Goal: Information Seeking & Learning: Learn about a topic

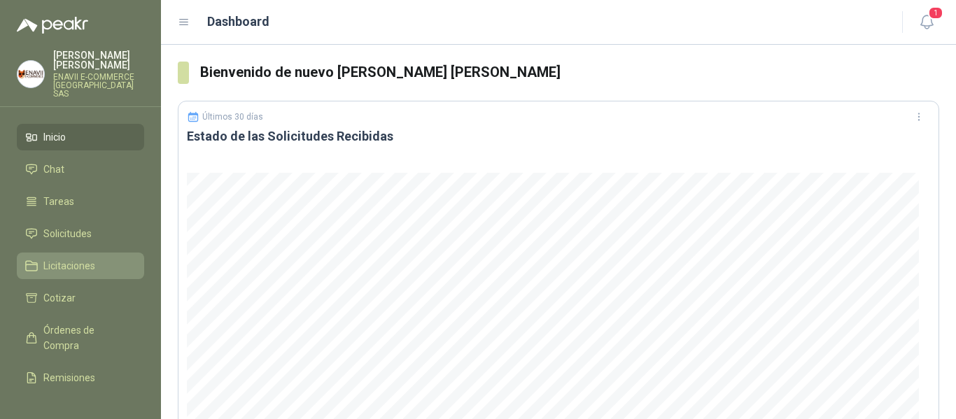
click at [64, 260] on span "Licitaciones" at bounding box center [69, 265] width 52 height 15
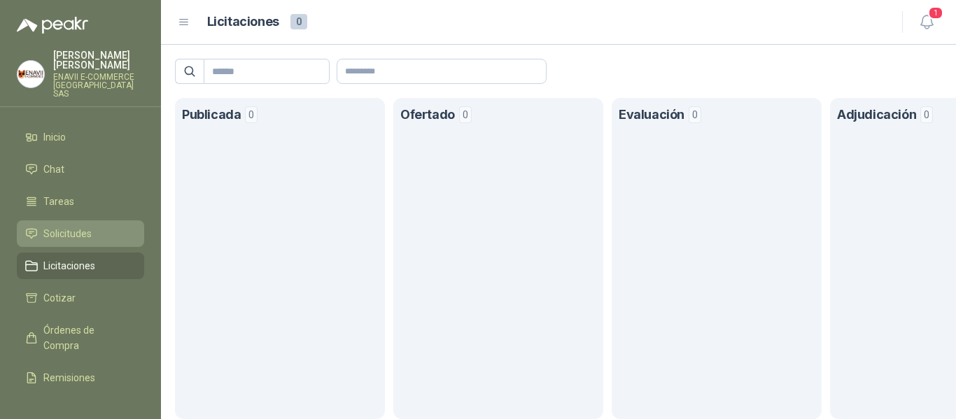
click at [73, 226] on span "Solicitudes" at bounding box center [67, 233] width 48 height 15
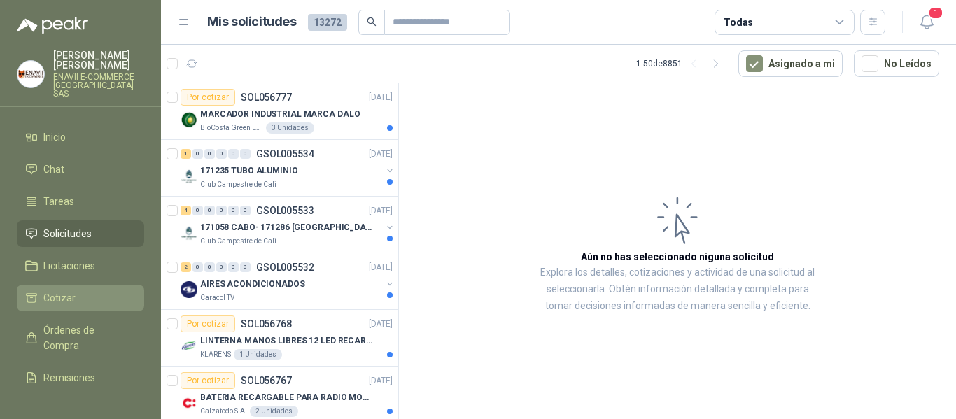
click at [91, 290] on li "Cotizar" at bounding box center [80, 297] width 111 height 15
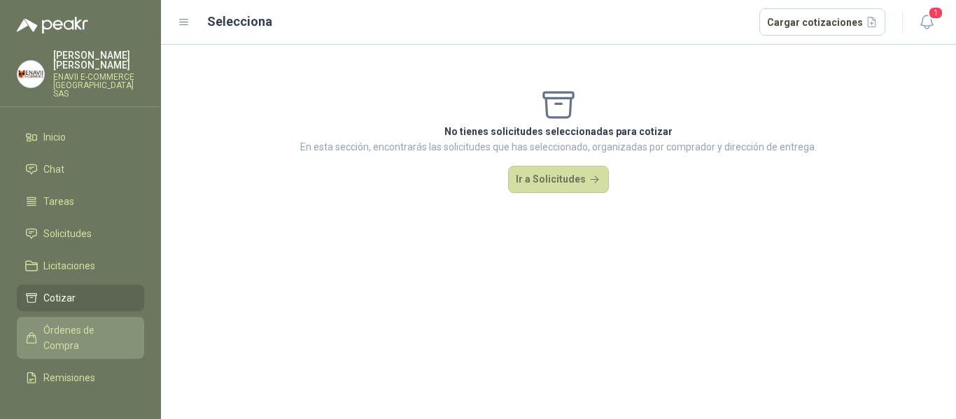
click at [89, 333] on span "Órdenes de Compra" at bounding box center [86, 338] width 87 height 31
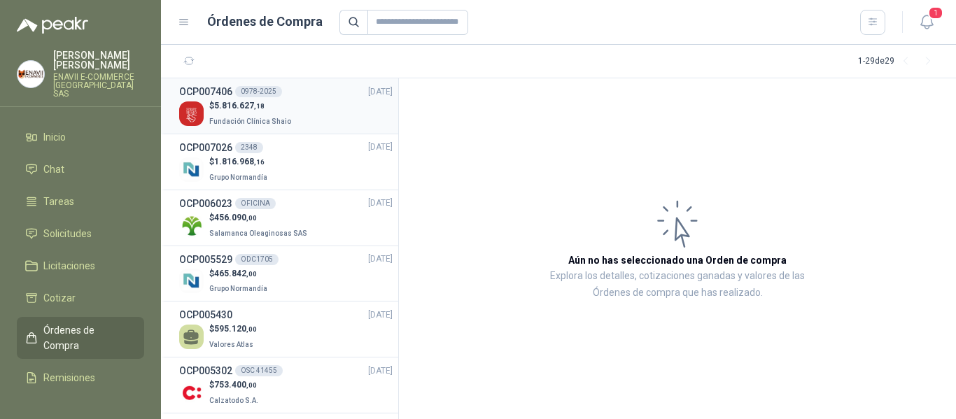
click at [265, 107] on p "$ 5.816.627 ,18" at bounding box center [251, 105] width 85 height 13
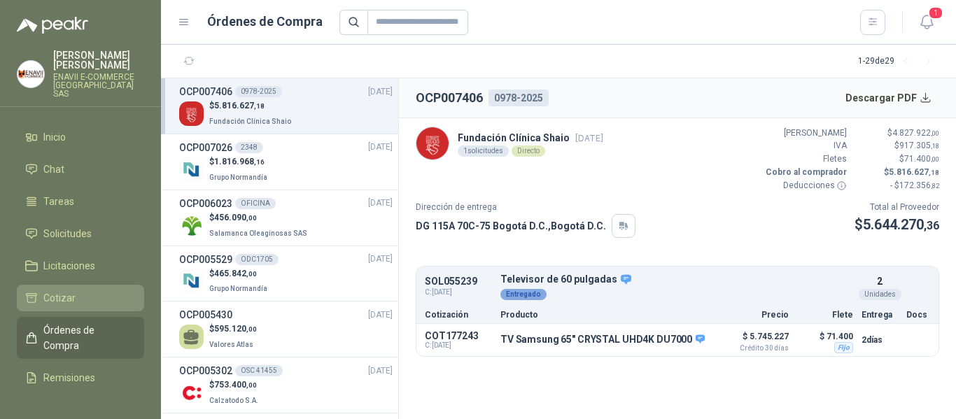
click at [75, 290] on li "Cotizar" at bounding box center [80, 297] width 111 height 15
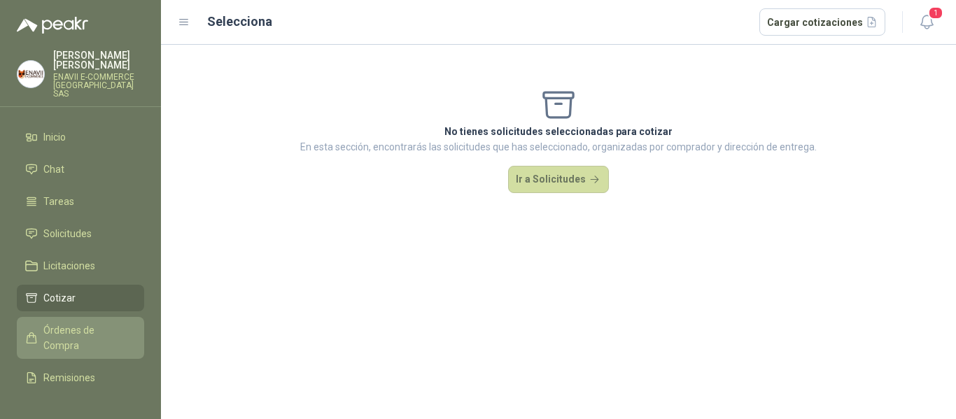
click at [92, 323] on span "Órdenes de Compra" at bounding box center [86, 338] width 87 height 31
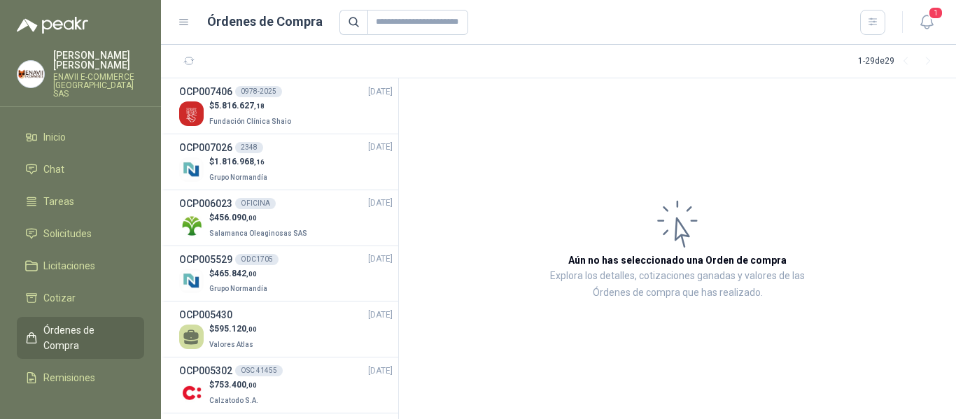
scroll to position [83, 0]
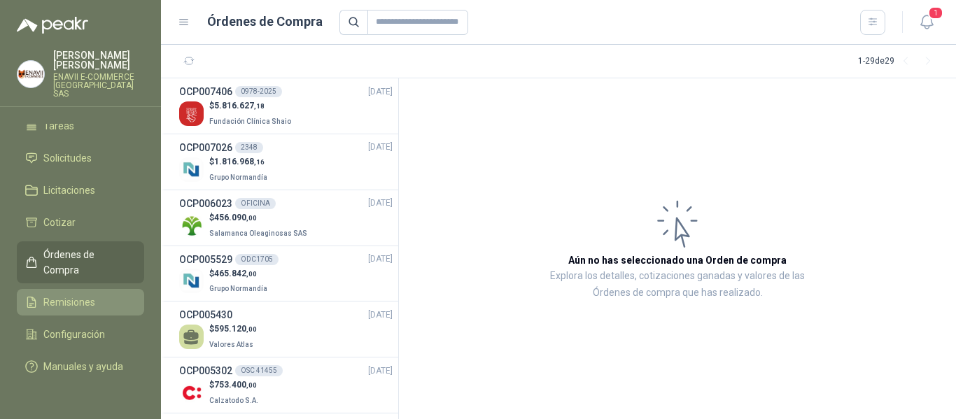
click at [78, 295] on span "Remisiones" at bounding box center [69, 302] width 52 height 15
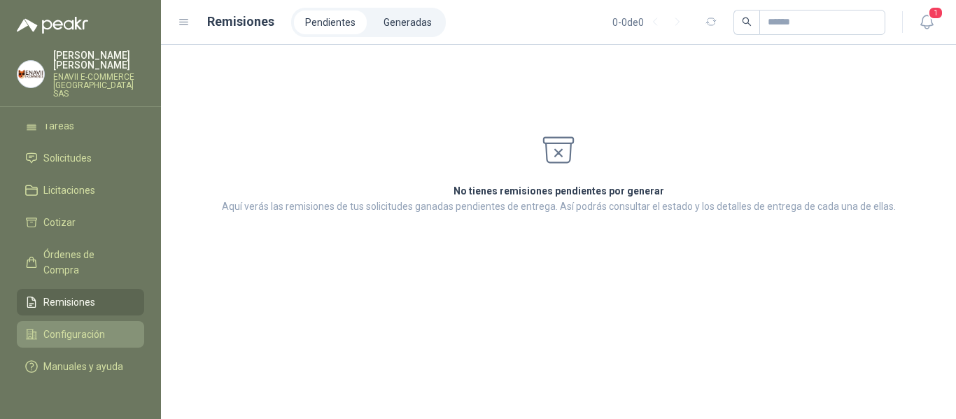
click at [95, 327] on span "Configuración" at bounding box center [74, 334] width 62 height 15
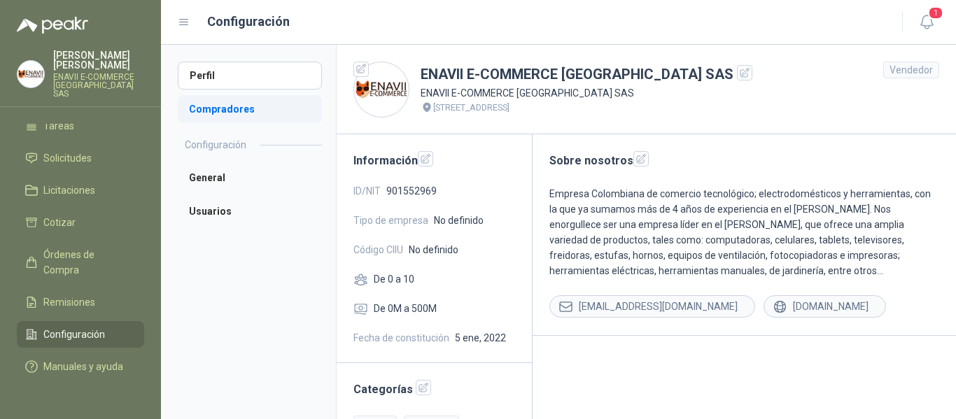
click at [258, 106] on li "Compradores" at bounding box center [250, 109] width 144 height 28
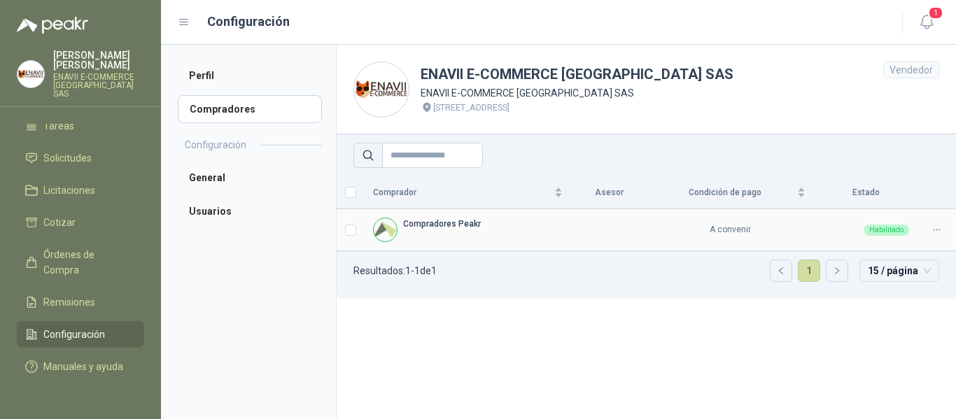
click at [386, 231] on img at bounding box center [385, 229] width 23 height 23
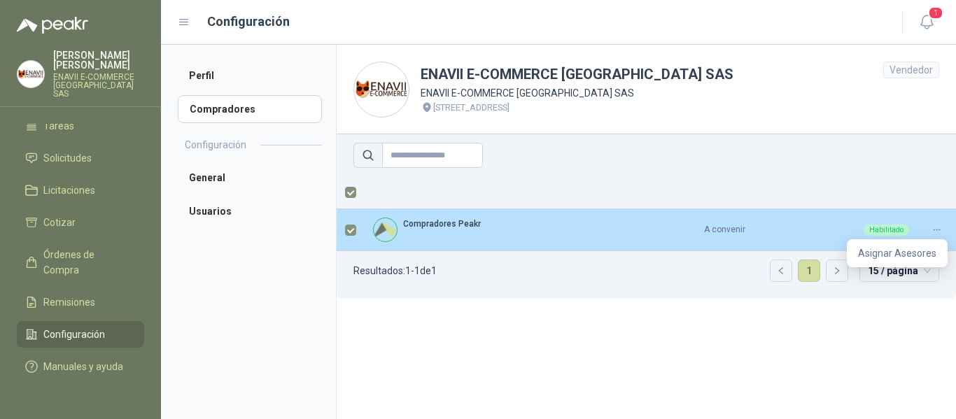
click at [937, 230] on icon at bounding box center [937, 230] width 10 height 10
click at [939, 224] on div at bounding box center [937, 229] width 22 height 13
click at [911, 253] on span "Asignar Asesores" at bounding box center [897, 253] width 78 height 15
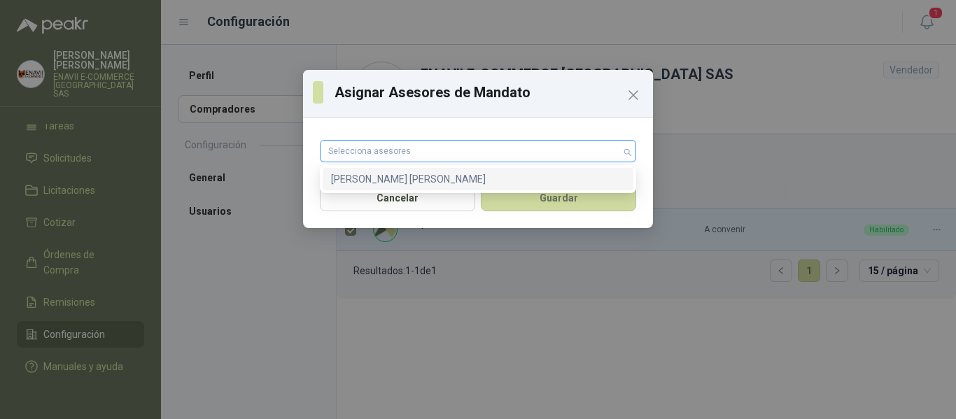
click at [626, 152] on div "Selecciona asesores" at bounding box center [478, 151] width 316 height 22
click at [547, 178] on div "[PERSON_NAME] [PERSON_NAME]" at bounding box center [478, 178] width 294 height 15
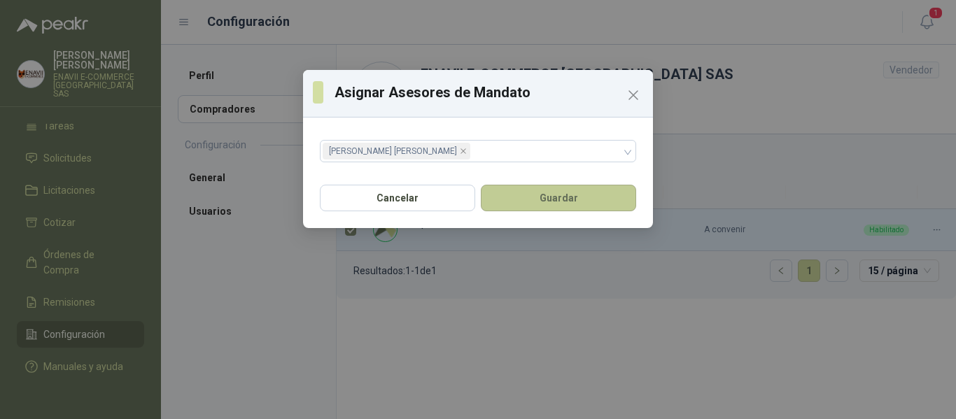
click at [552, 195] on button "Guardar" at bounding box center [558, 198] width 155 height 27
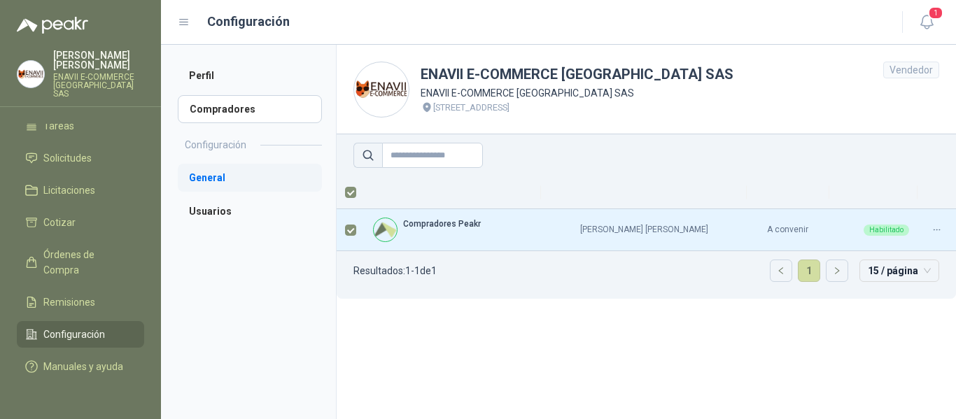
click at [207, 185] on li "General" at bounding box center [250, 178] width 144 height 28
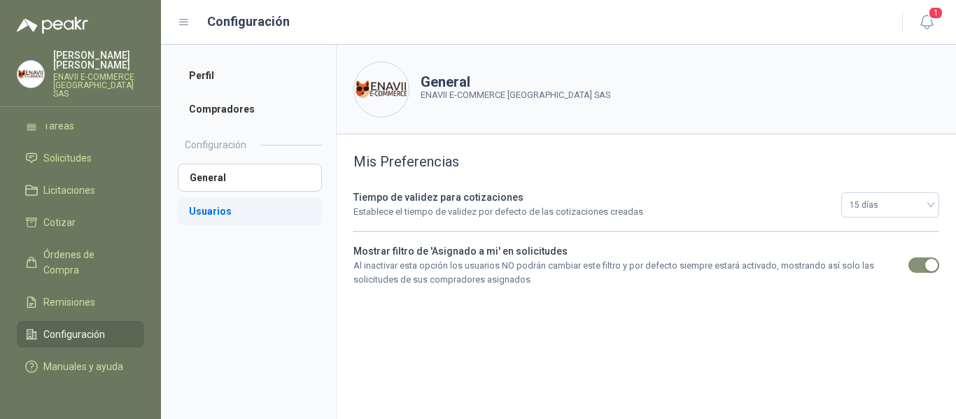
click at [211, 213] on li "Usuarios" at bounding box center [250, 211] width 144 height 28
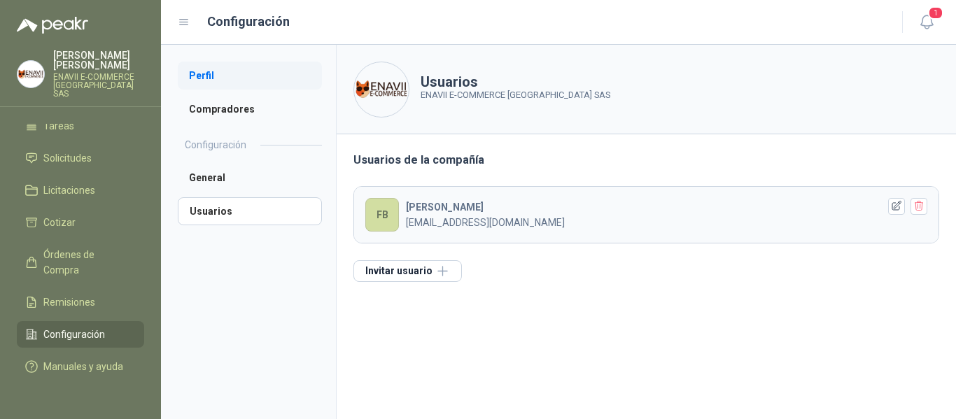
click at [209, 80] on li "Perfil" at bounding box center [250, 76] width 144 height 28
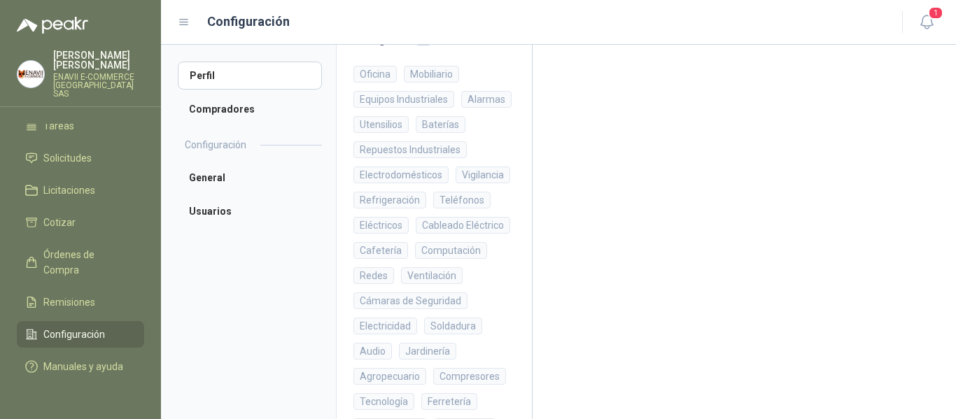
scroll to position [416, 0]
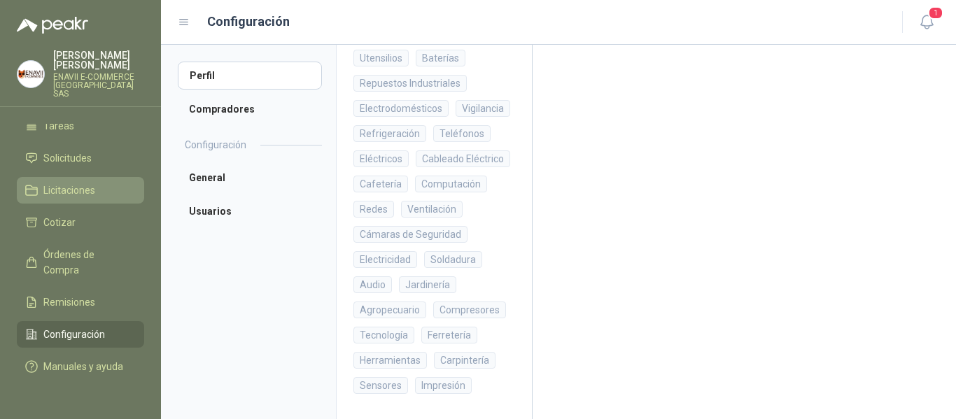
click at [61, 183] on span "Licitaciones" at bounding box center [69, 190] width 52 height 15
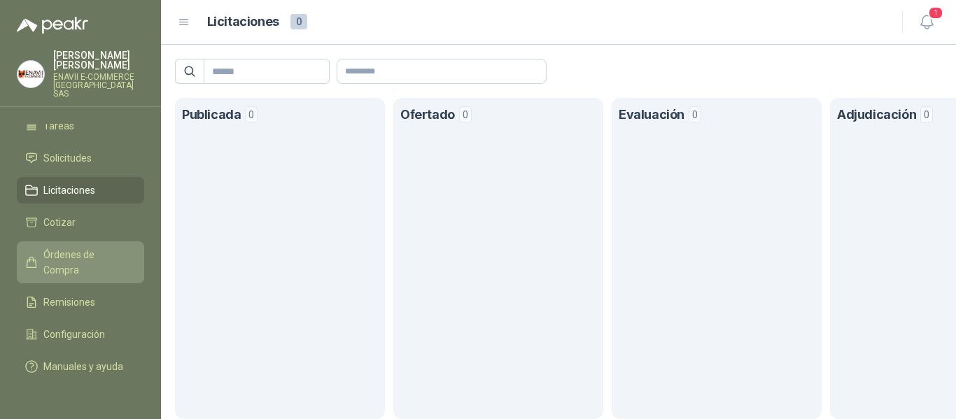
click at [69, 247] on span "Órdenes de Compra" at bounding box center [86, 262] width 87 height 31
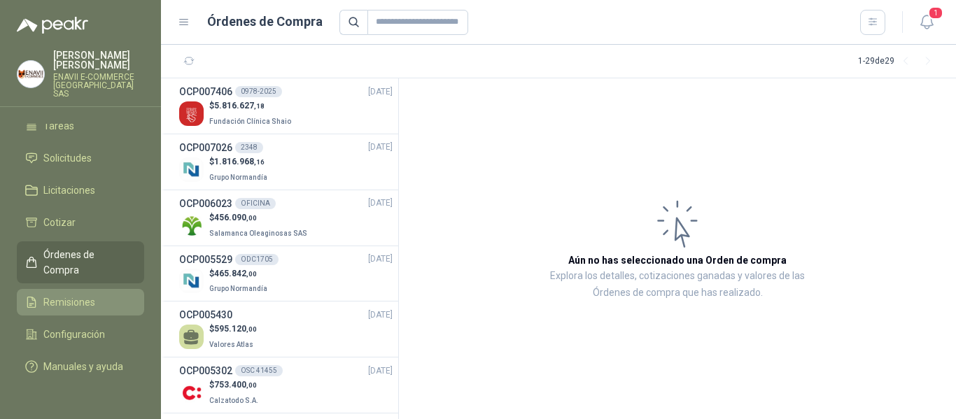
click at [88, 295] on span "Remisiones" at bounding box center [69, 302] width 52 height 15
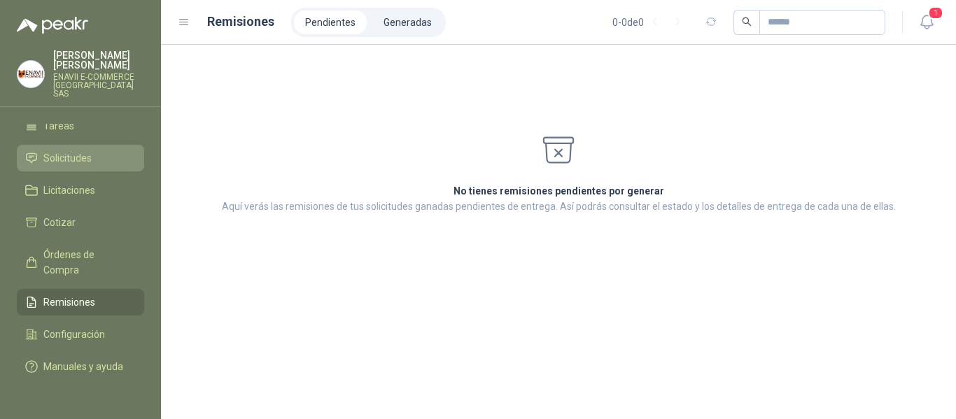
click at [76, 145] on link "Solicitudes" at bounding box center [80, 158] width 127 height 27
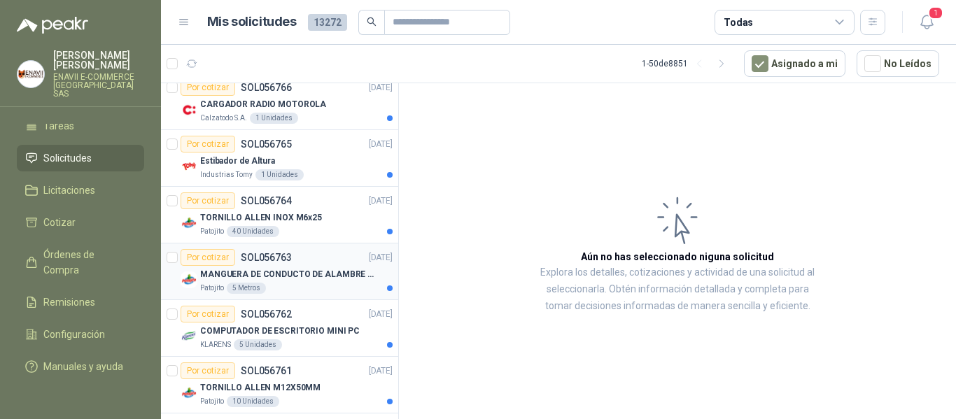
scroll to position [560, 0]
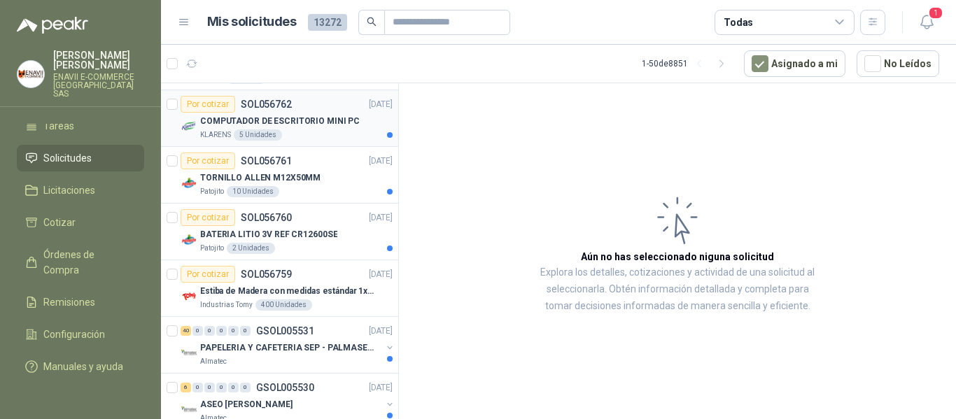
click at [300, 127] on p "COMPUTADOR DE ESCRITORIO MINI PC" at bounding box center [280, 121] width 160 height 13
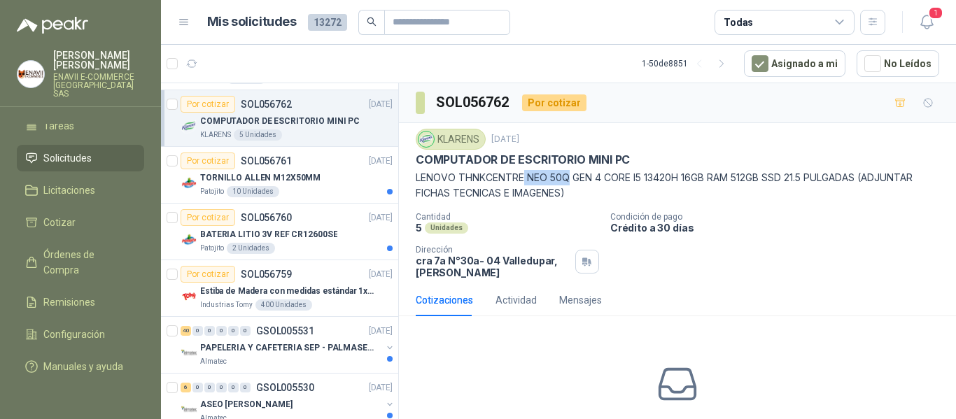
drag, startPoint x: 570, startPoint y: 176, endPoint x: 527, endPoint y: 174, distance: 43.4
click at [527, 174] on p "LENOVO THNKCENTRE NEO 50Q GEN 4 CORE I5 13420H 16GB RAM 512GB SSD 21.5 PULGADAS…" at bounding box center [678, 185] width 524 height 31
copy p "NEO 50Q"
click at [442, 188] on p "LENOVO THNKCENTRE NEO 50Q GEN 4 CORE I5 13420H 16GB RAM 512GB SSD 21.5 PULGADAS…" at bounding box center [678, 185] width 524 height 31
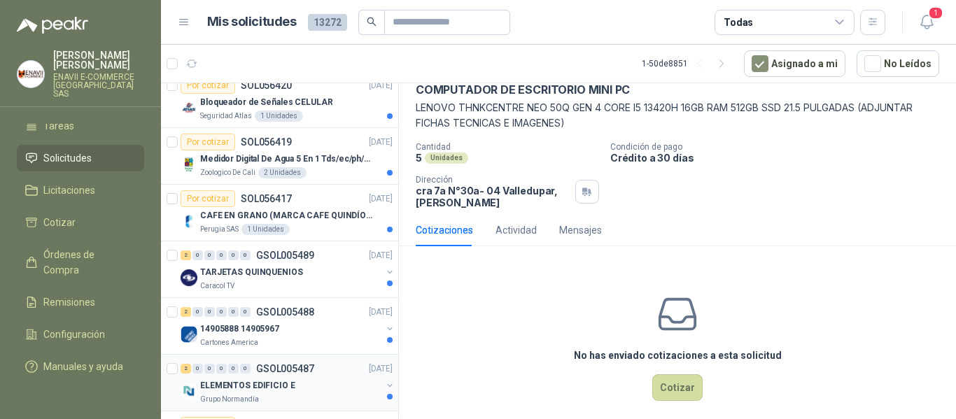
scroll to position [2514, 0]
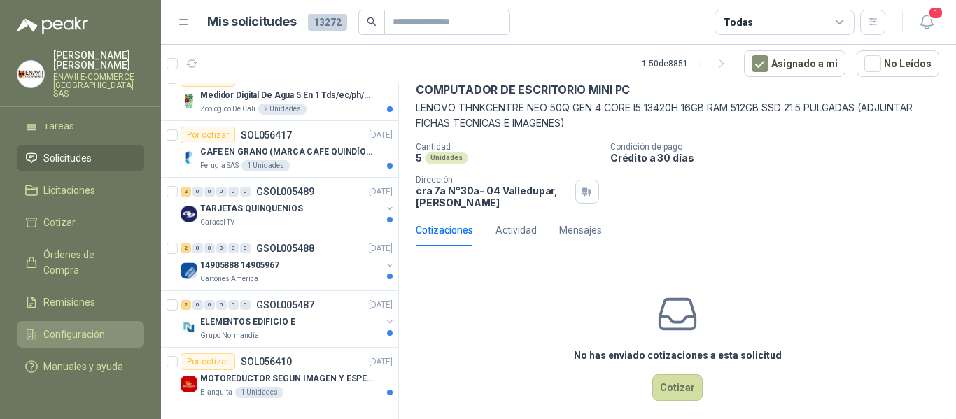
click at [54, 327] on span "Configuración" at bounding box center [74, 334] width 62 height 15
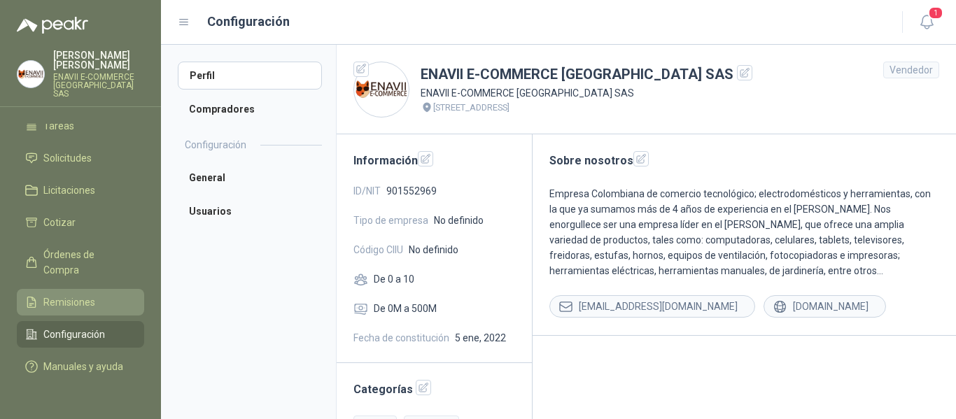
click at [60, 295] on span "Remisiones" at bounding box center [69, 302] width 52 height 15
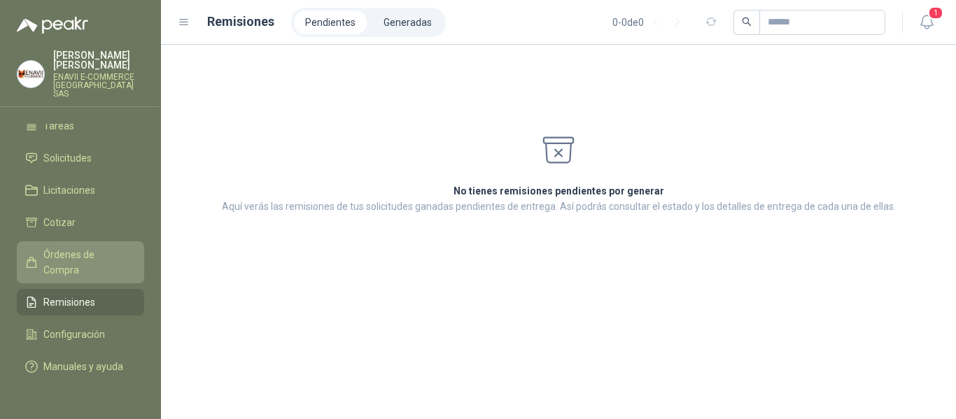
click at [68, 251] on span "Órdenes de Compra" at bounding box center [86, 262] width 87 height 31
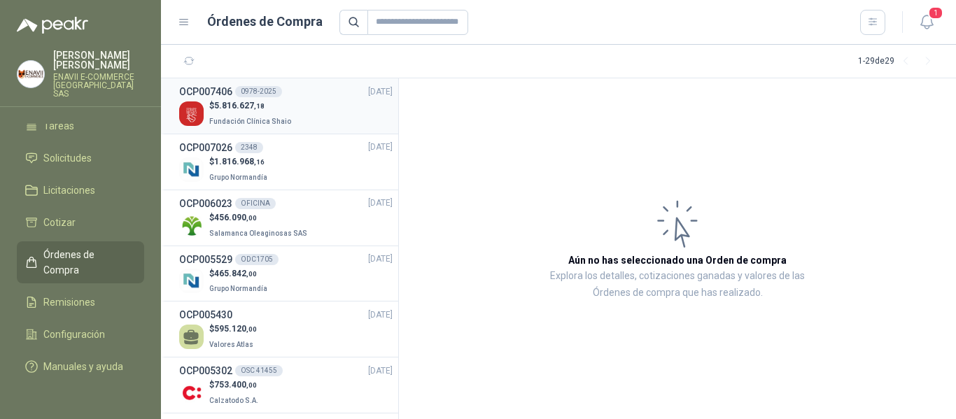
click at [313, 112] on div "$ 5.816.627 ,18 Fundación Clínica Shaio" at bounding box center [285, 113] width 213 height 29
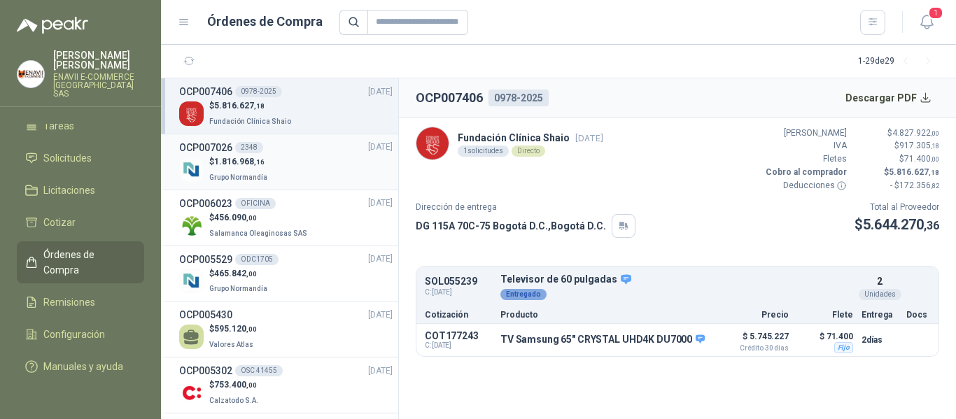
click at [316, 171] on div "$ 1.816.968 ,16 Grupo Normandía" at bounding box center [285, 169] width 213 height 29
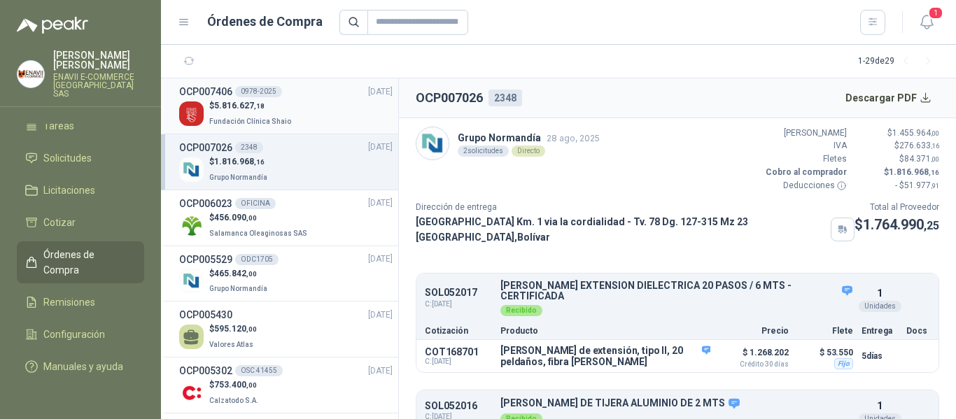
click at [309, 108] on div "$ 5.816.627 ,18 Fundación Clínica Shaio" at bounding box center [285, 113] width 213 height 29
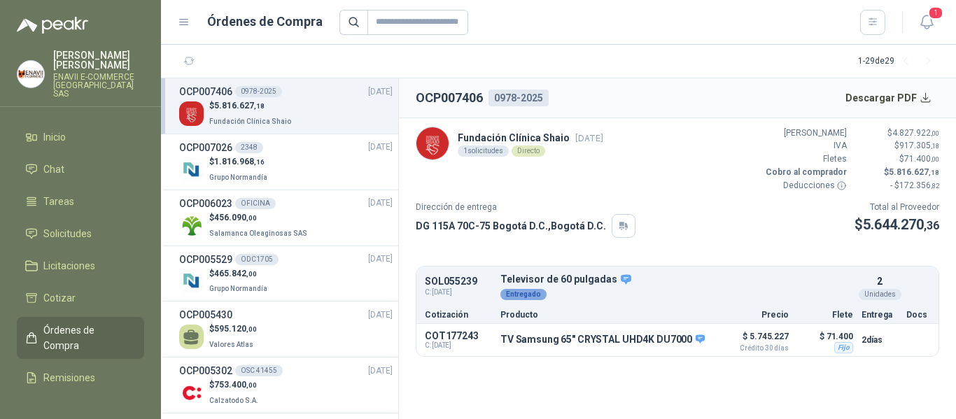
drag, startPoint x: 902, startPoint y: 1, endPoint x: 643, endPoint y: 27, distance: 261.0
click at [643, 27] on div at bounding box center [612, 22] width 547 height 25
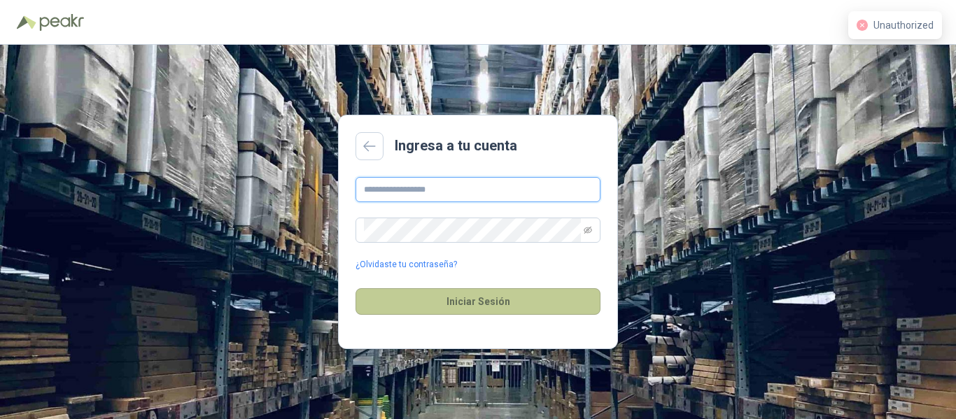
type input "**********"
click at [475, 300] on button "Iniciar Sesión" at bounding box center [478, 301] width 245 height 27
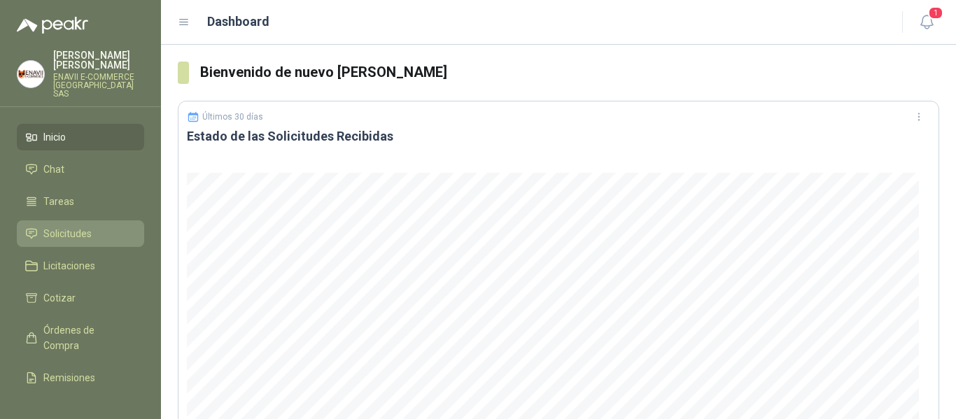
click at [38, 226] on li "Solicitudes" at bounding box center [80, 233] width 111 height 15
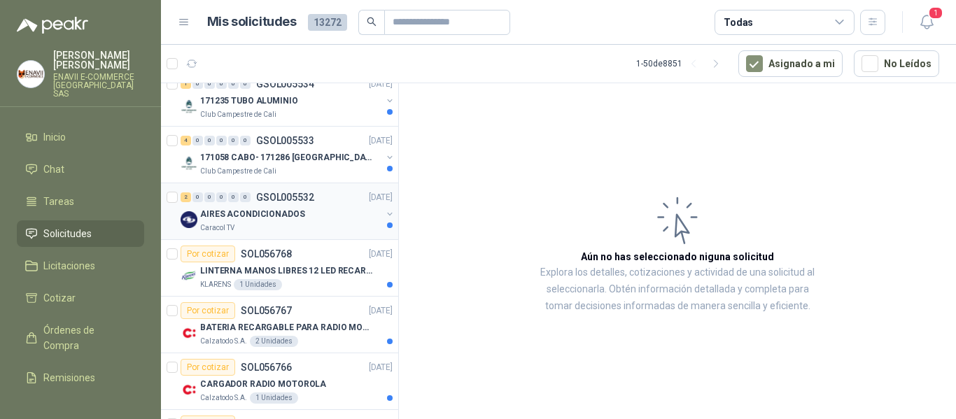
scroll to position [140, 0]
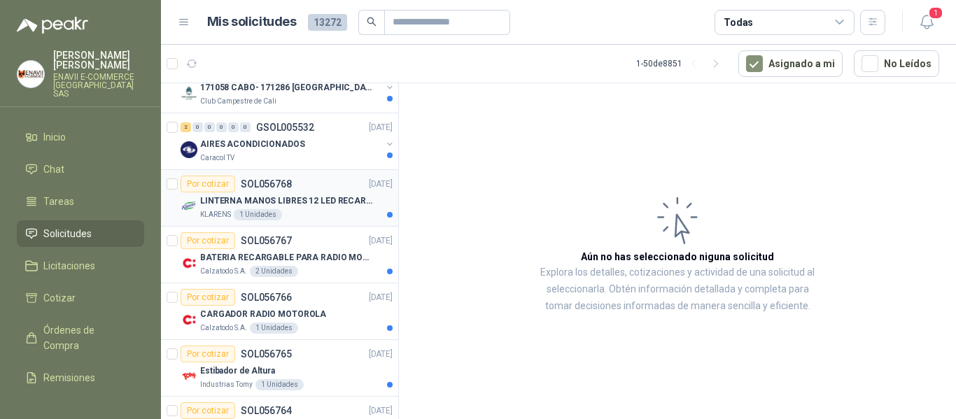
click at [293, 203] on p "LINTERNA MANOS LIBRES 12 LED RECARGALE" at bounding box center [287, 201] width 174 height 13
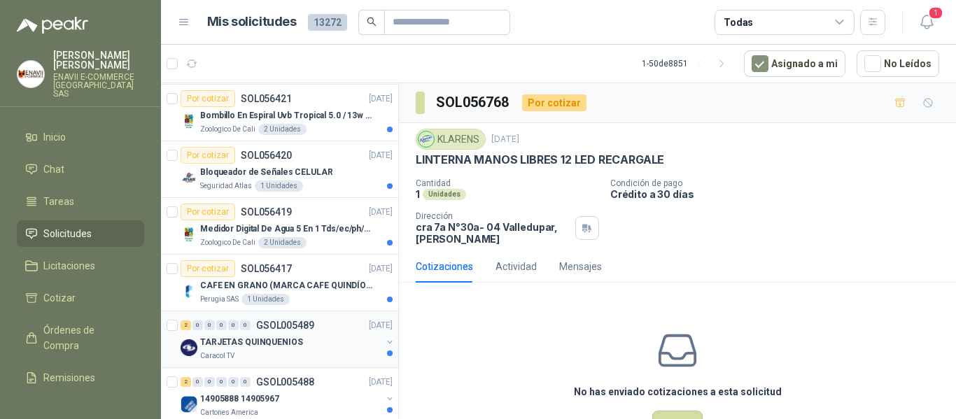
scroll to position [2514, 0]
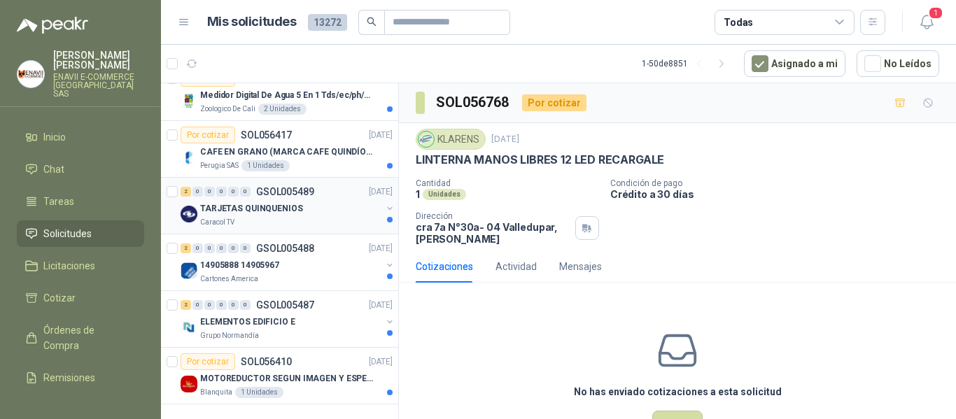
click at [343, 215] on div "TARJETAS QUINQUENIOS" at bounding box center [290, 208] width 181 height 17
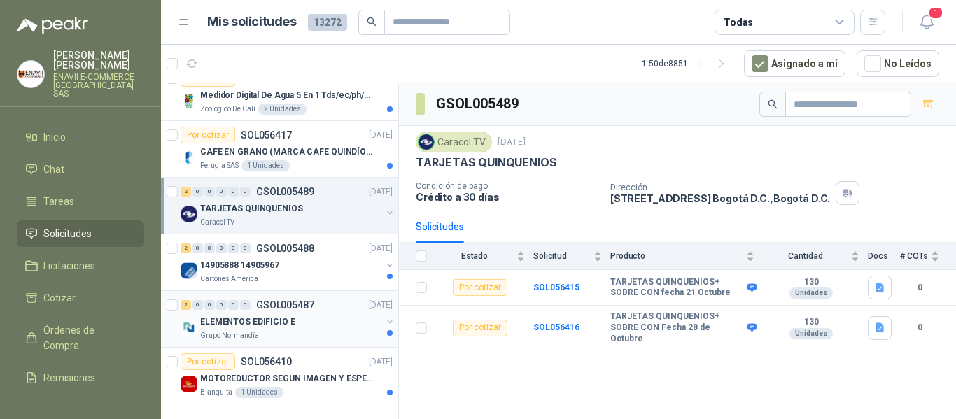
click at [337, 314] on div "ELEMENTOS EDIFICIO E" at bounding box center [290, 322] width 181 height 17
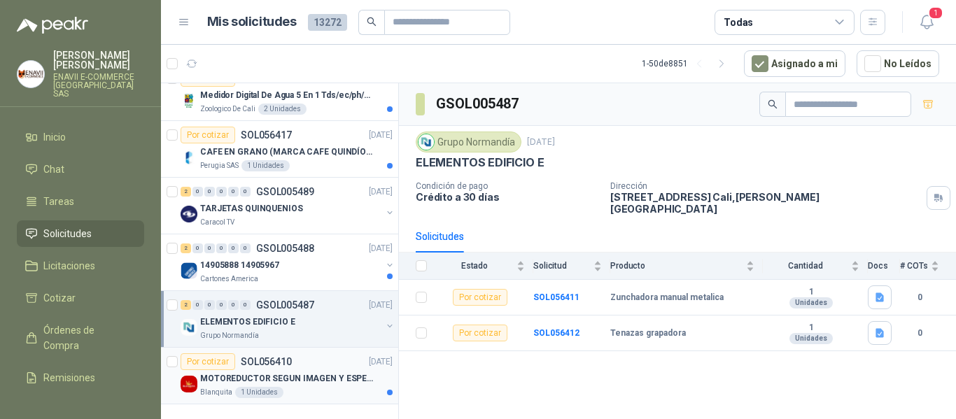
click at [352, 390] on div "Blanquita 1 Unidades" at bounding box center [296, 392] width 192 height 11
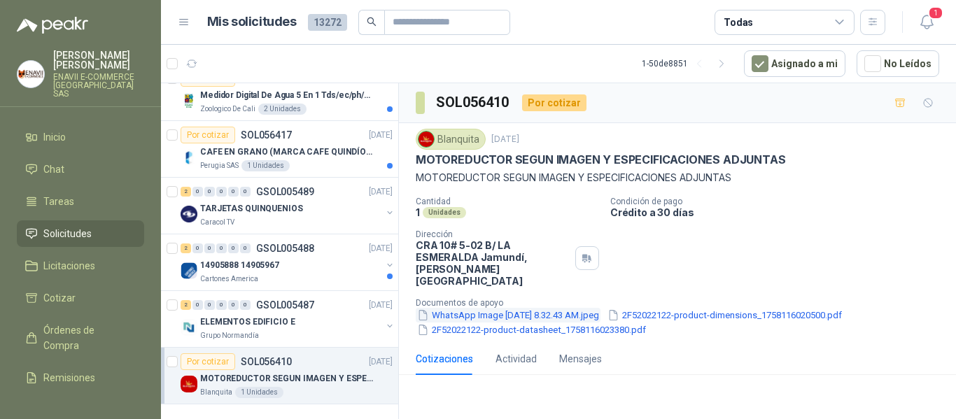
click at [497, 308] on button "WhatsApp Image 2025-09-17 at 8.32.43 AM.jpeg" at bounding box center [508, 315] width 185 height 15
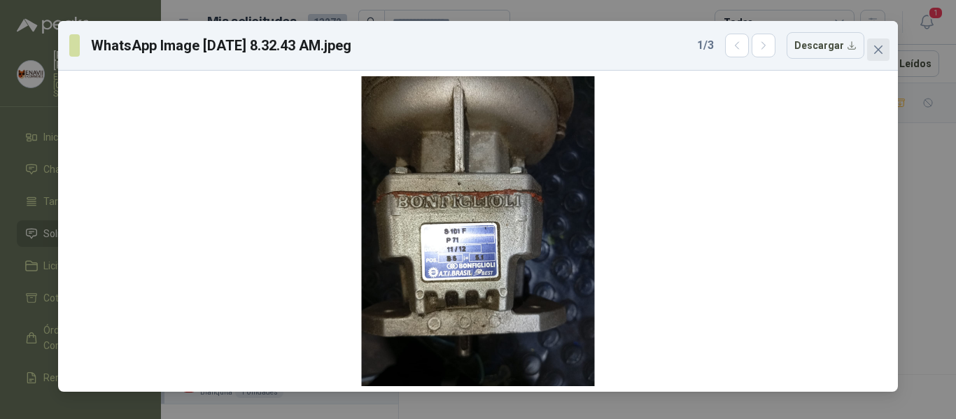
click at [871, 57] on button "Close" at bounding box center [878, 49] width 22 height 22
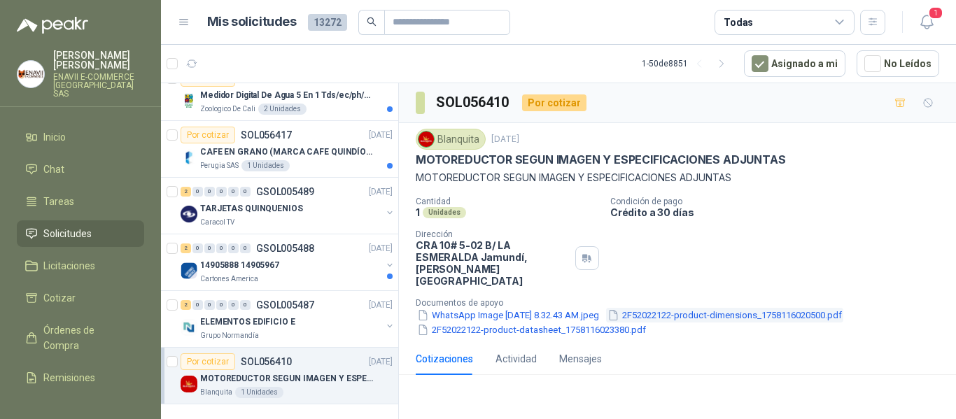
click at [703, 308] on button "2F52022122-product-dimensions_1758116020500.pdf" at bounding box center [724, 315] width 237 height 15
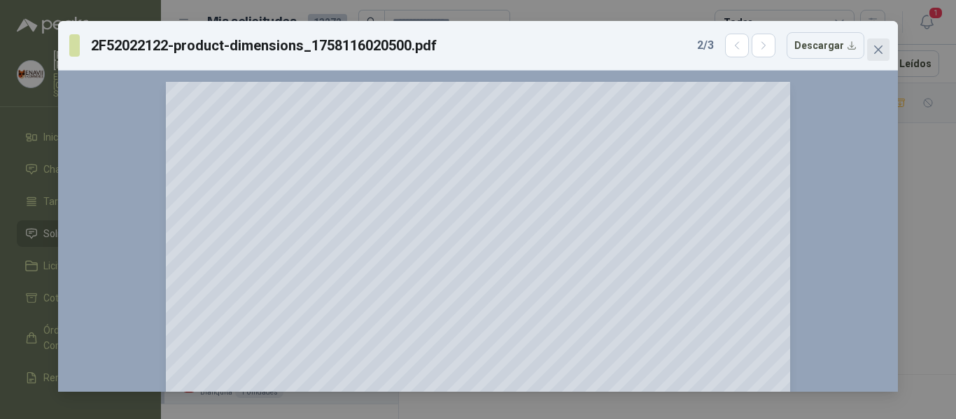
click at [878, 55] on icon "close" at bounding box center [878, 49] width 11 height 11
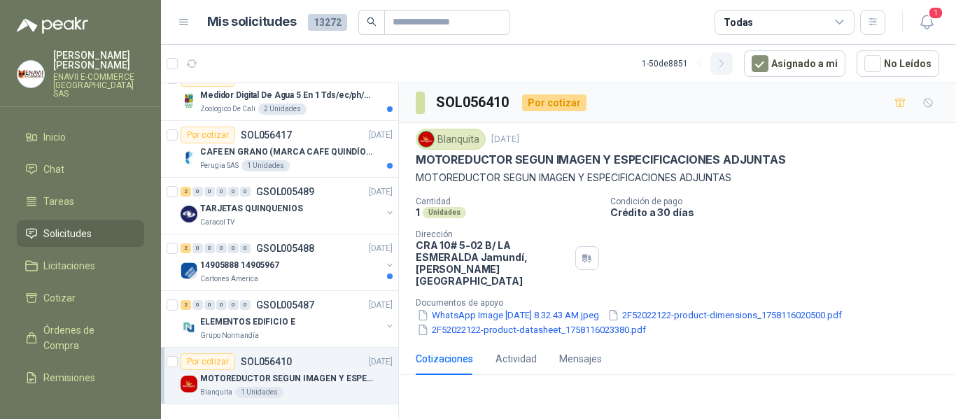
click at [725, 69] on icon "button" at bounding box center [722, 64] width 12 height 12
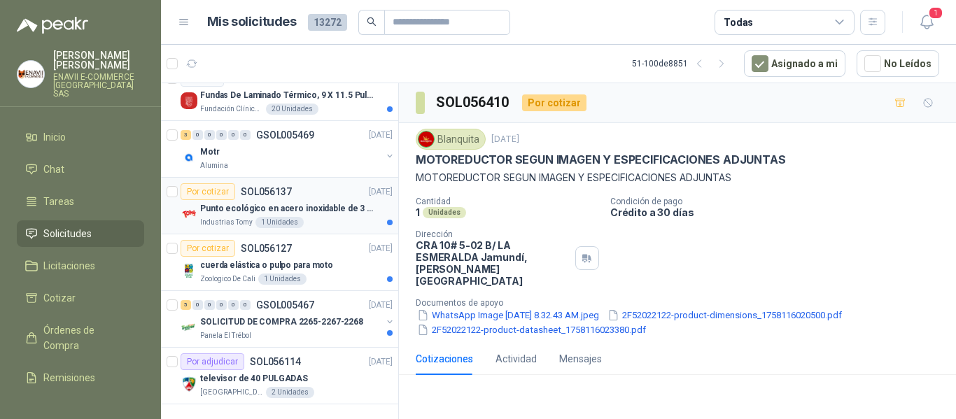
scroll to position [2525, 0]
click at [311, 316] on p "SOLICITUD DE COMPRA 2265-2267-2268" at bounding box center [281, 322] width 163 height 13
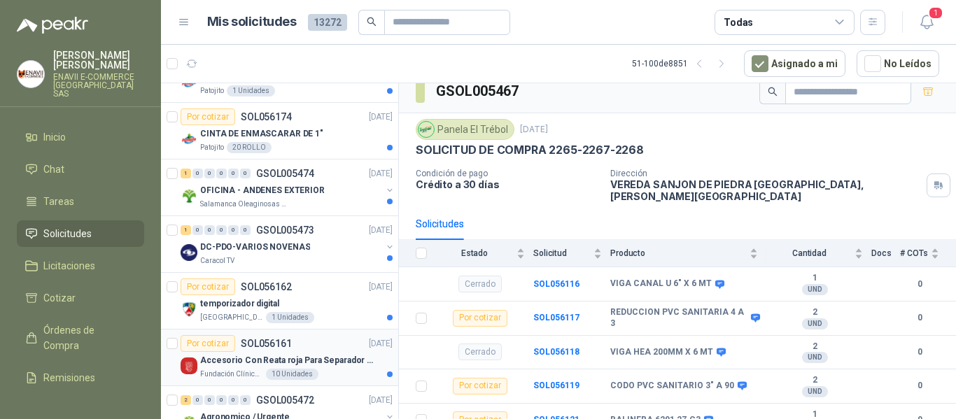
scroll to position [1895, 0]
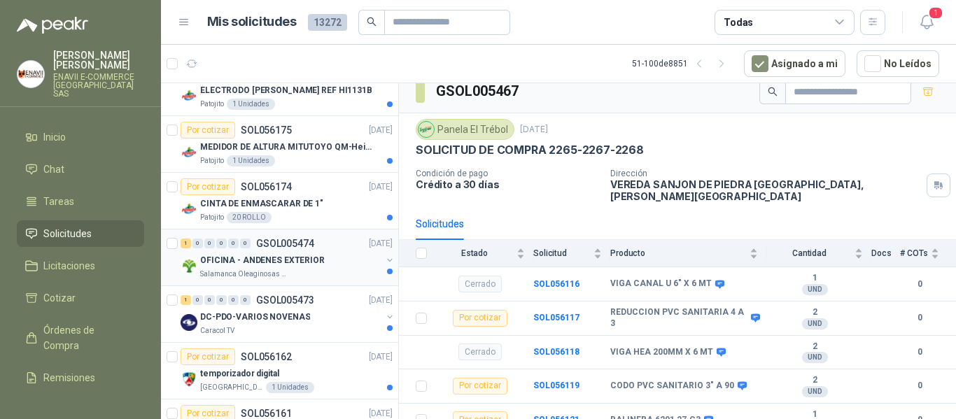
click at [342, 252] on div "OFICINA - ANDENES EXTERIOR" at bounding box center [290, 260] width 181 height 17
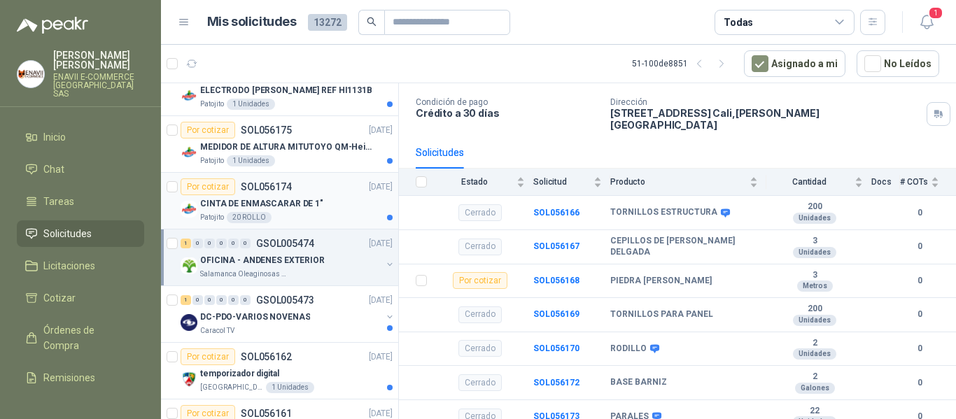
scroll to position [1825, 0]
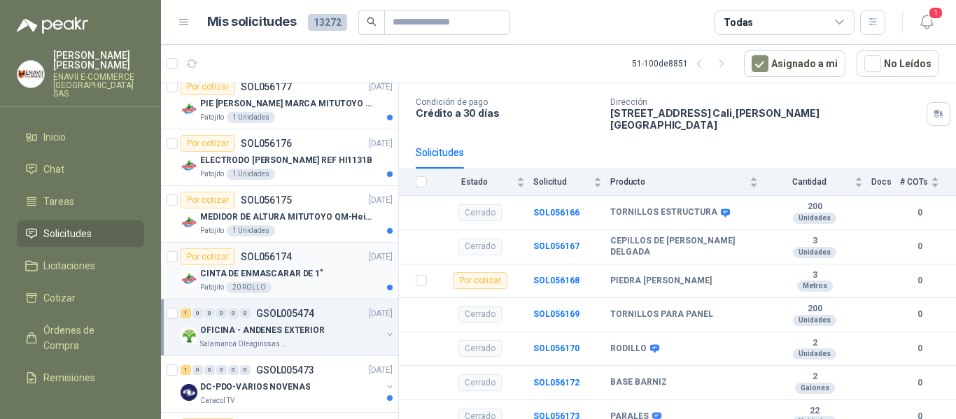
click at [332, 265] on div "Por cotizar SOL056174 16/09/25" at bounding box center [287, 256] width 212 height 17
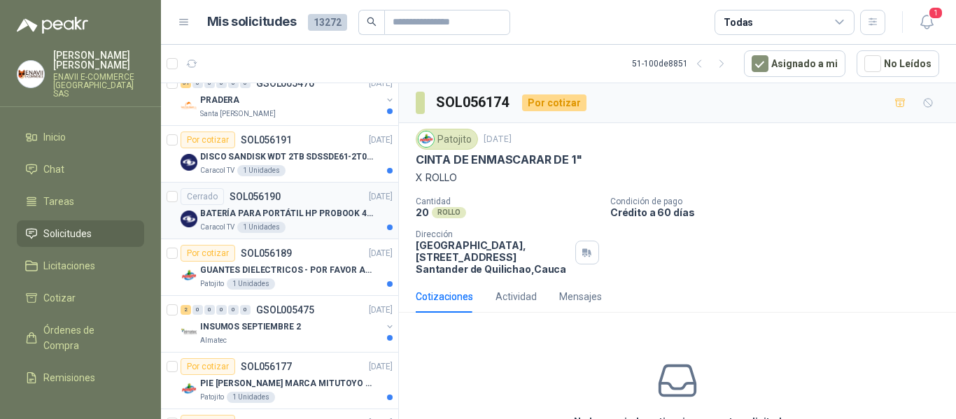
scroll to position [1405, 0]
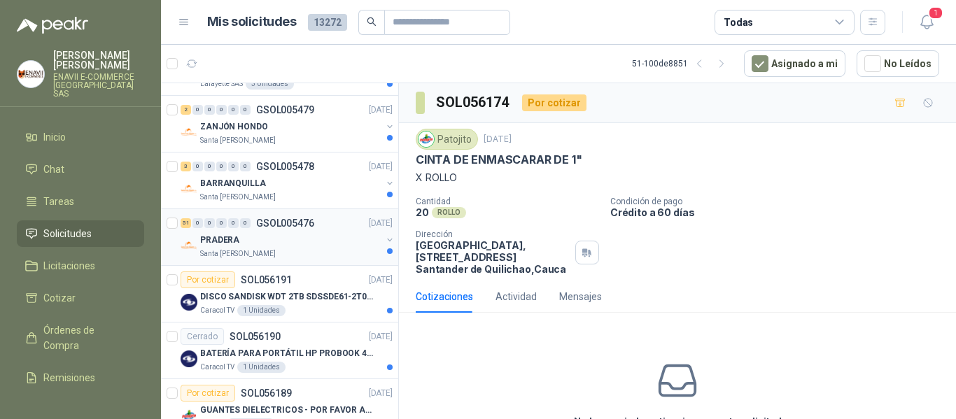
click at [336, 235] on div "PRADERA" at bounding box center [290, 240] width 181 height 17
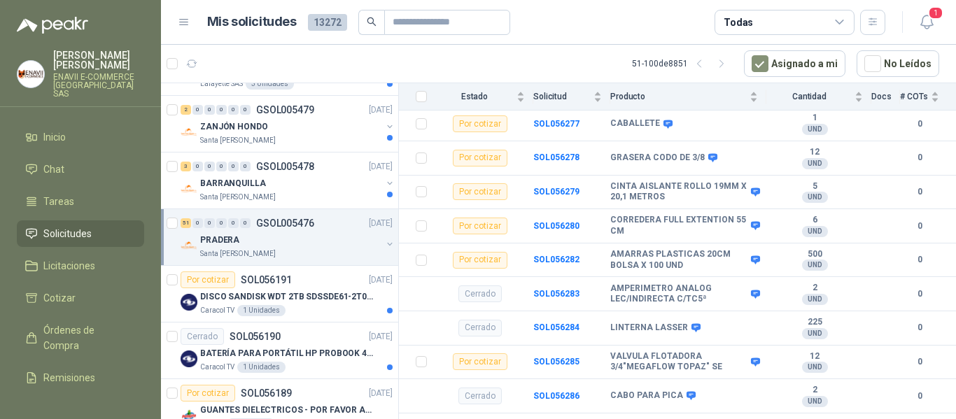
scroll to position [2951, 0]
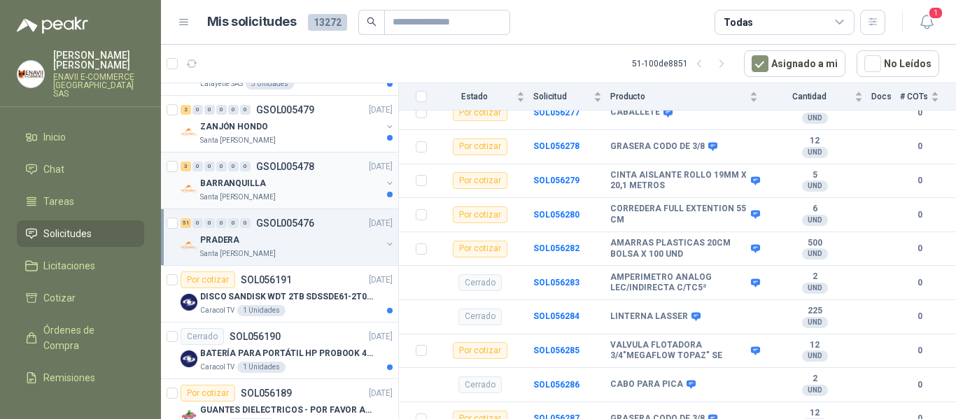
click at [300, 192] on div "Santa [PERSON_NAME]" at bounding box center [290, 197] width 181 height 11
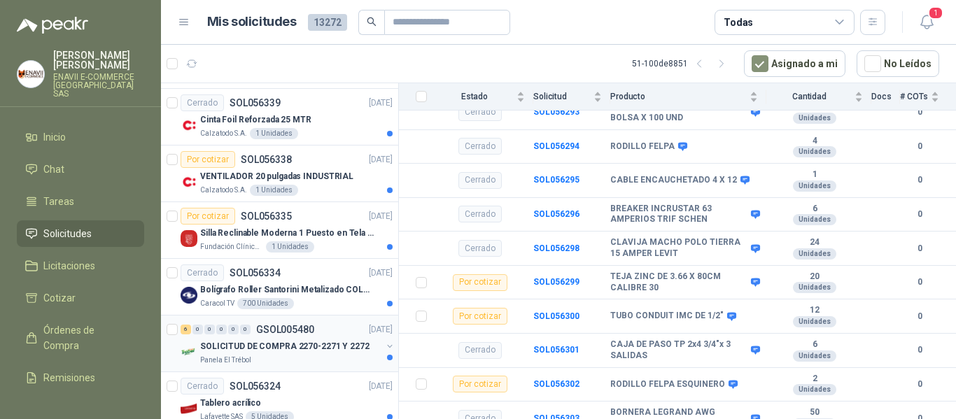
scroll to position [775, 0]
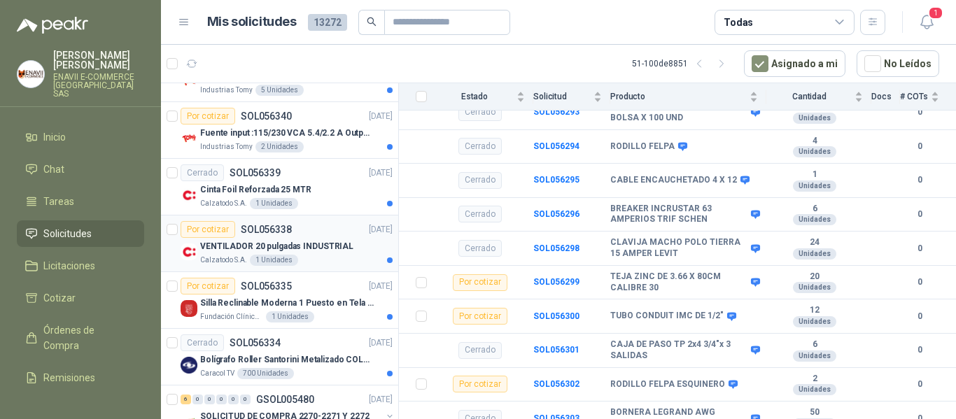
click at [340, 246] on p "VENTILADOR 20 pulgadas INDUSTRIAL" at bounding box center [276, 246] width 153 height 13
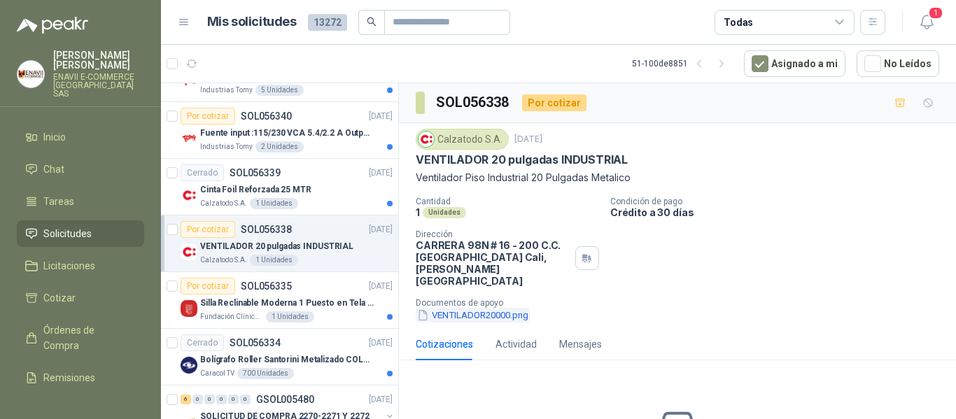
click at [473, 308] on button "VENTILADOR20000.png" at bounding box center [473, 315] width 114 height 15
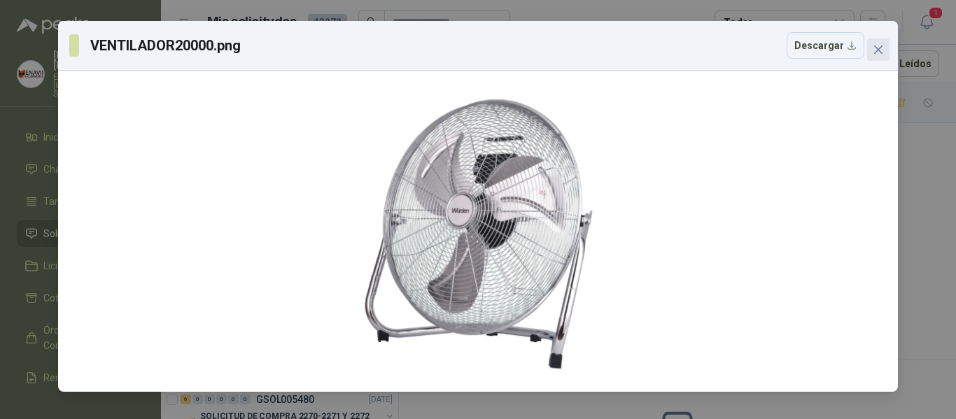
click at [873, 47] on icon "close" at bounding box center [878, 49] width 11 height 11
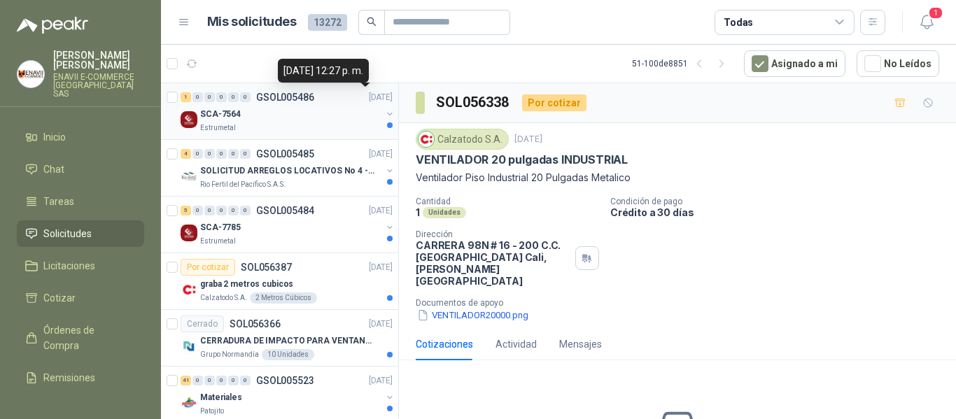
click at [369, 96] on p "[DATE]" at bounding box center [381, 97] width 24 height 13
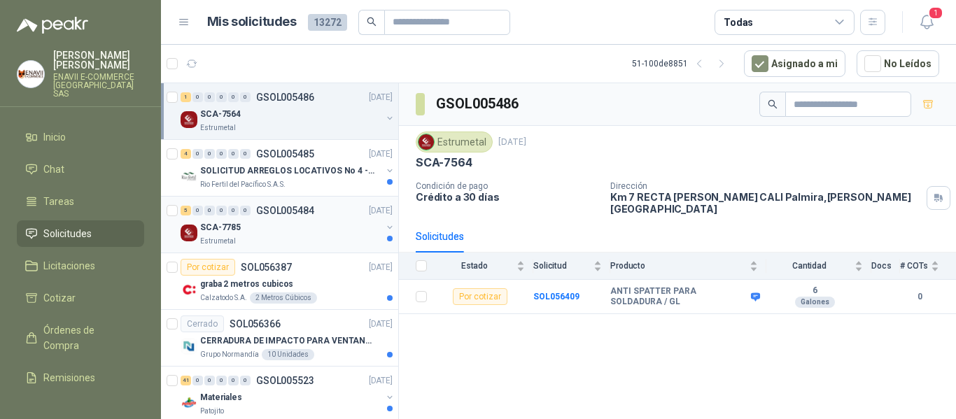
click at [316, 225] on div "SCA-7785" at bounding box center [290, 227] width 181 height 17
